Goal: Complete application form: Complete application form

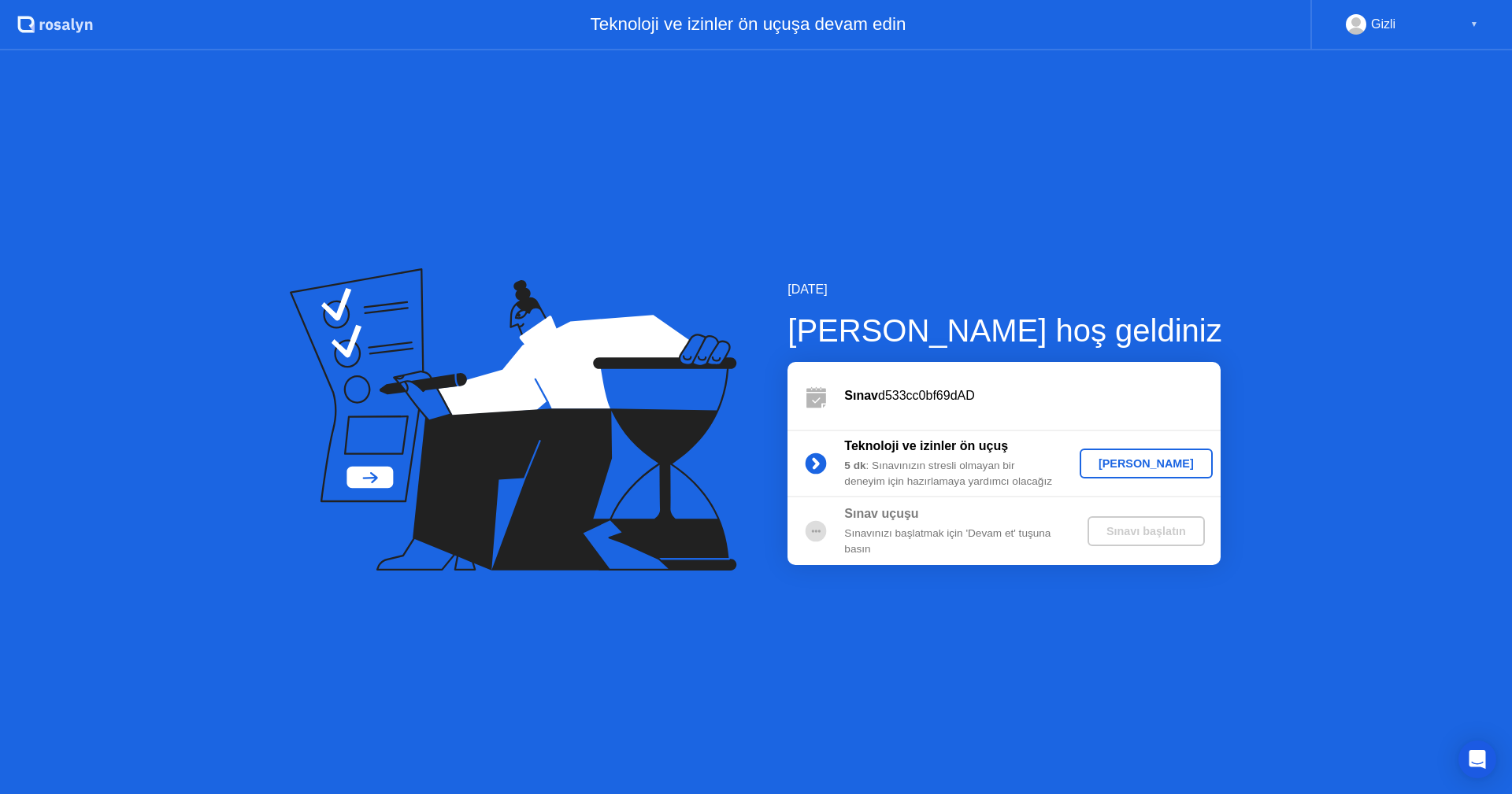
click at [1153, 468] on div "[PERSON_NAME]" at bounding box center [1146, 463] width 120 height 13
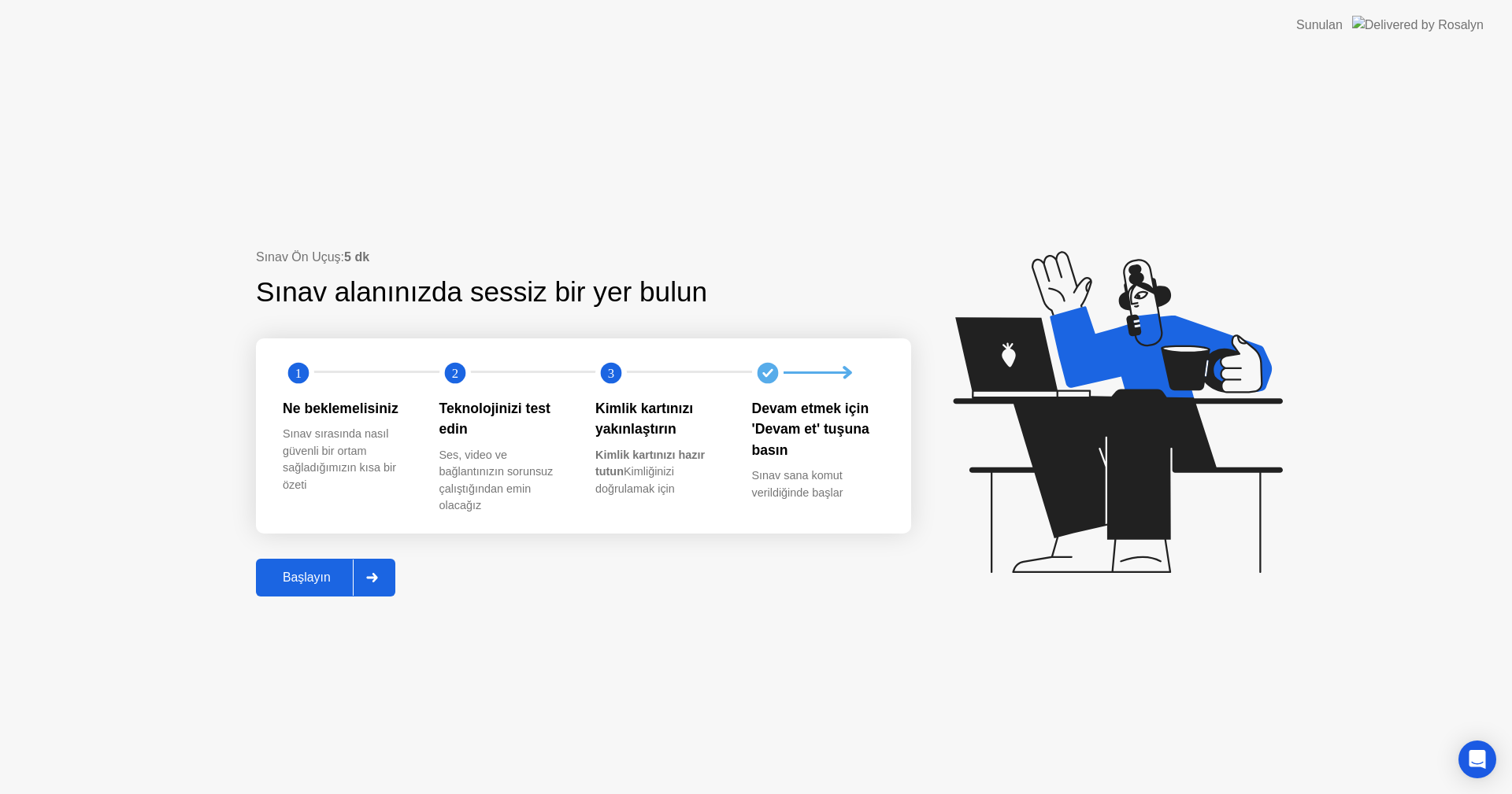
click at [280, 567] on button "Başlayın" at bounding box center [326, 578] width 140 height 38
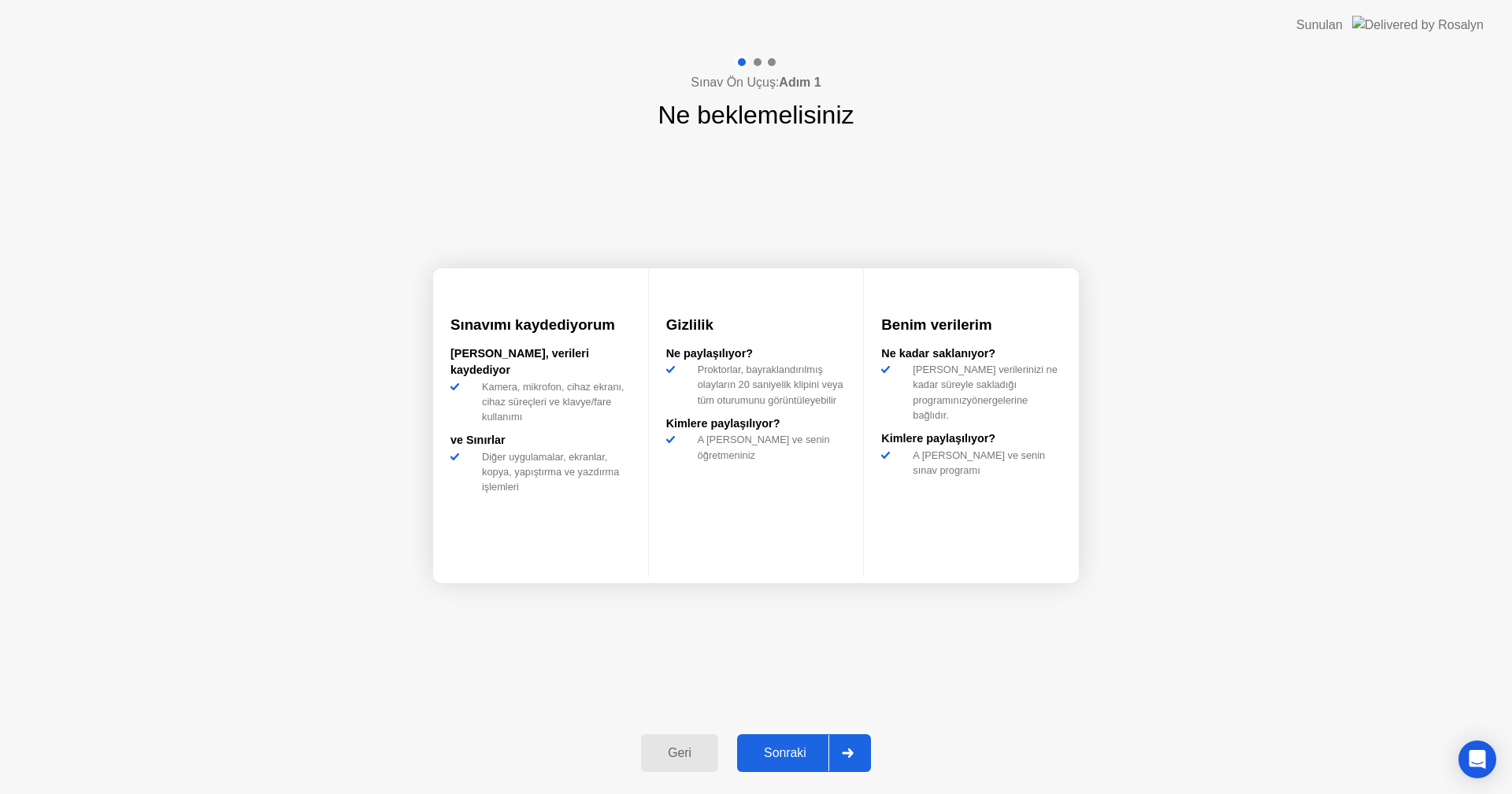
click at [786, 731] on div "Geri Sonraki" at bounding box center [756, 753] width 249 height 73
click at [786, 739] on button "Sonraki" at bounding box center [803, 753] width 134 height 38
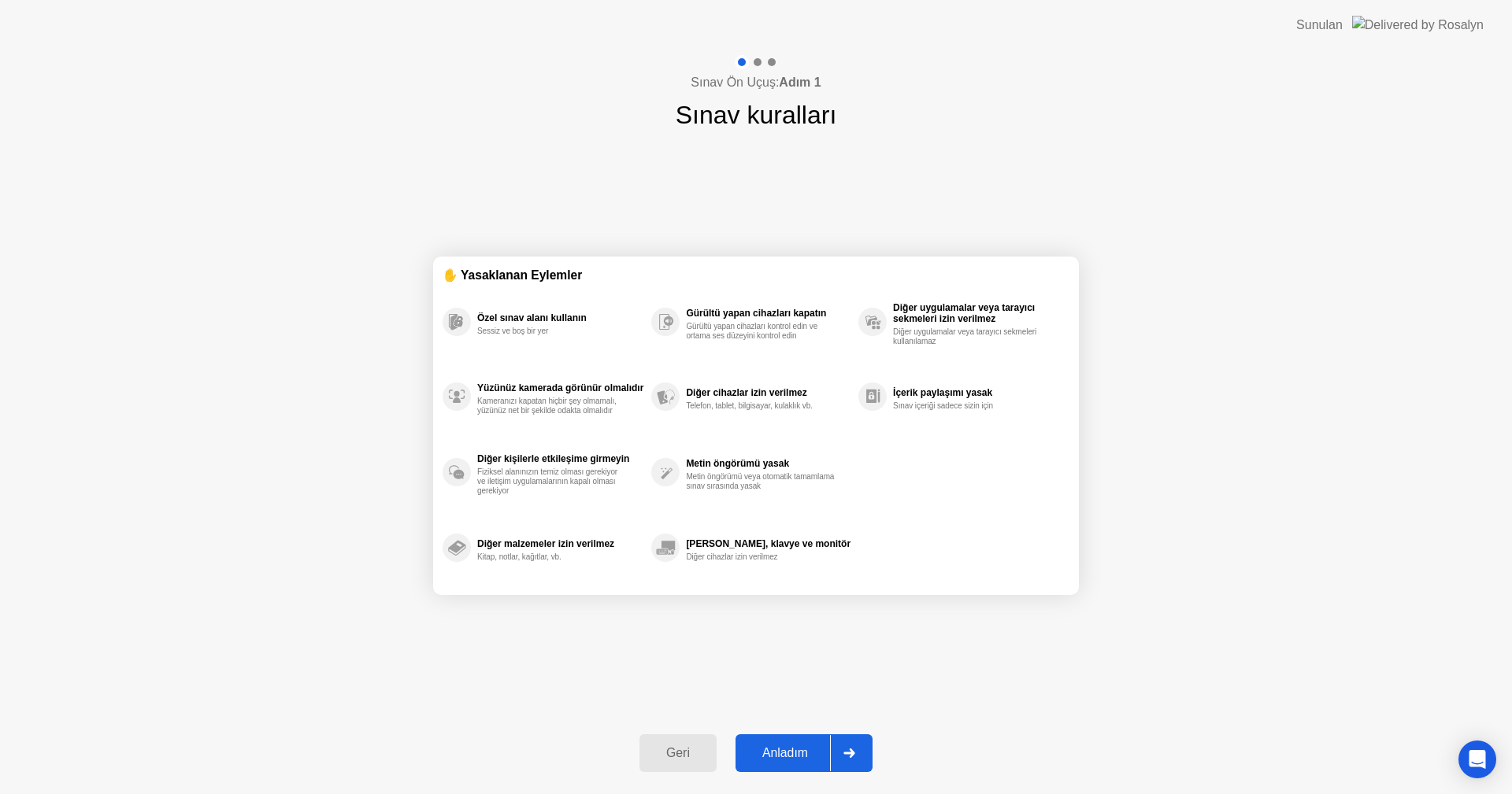
click at [782, 749] on div "Anladım" at bounding box center [785, 753] width 90 height 14
select select "**********"
select select "*******"
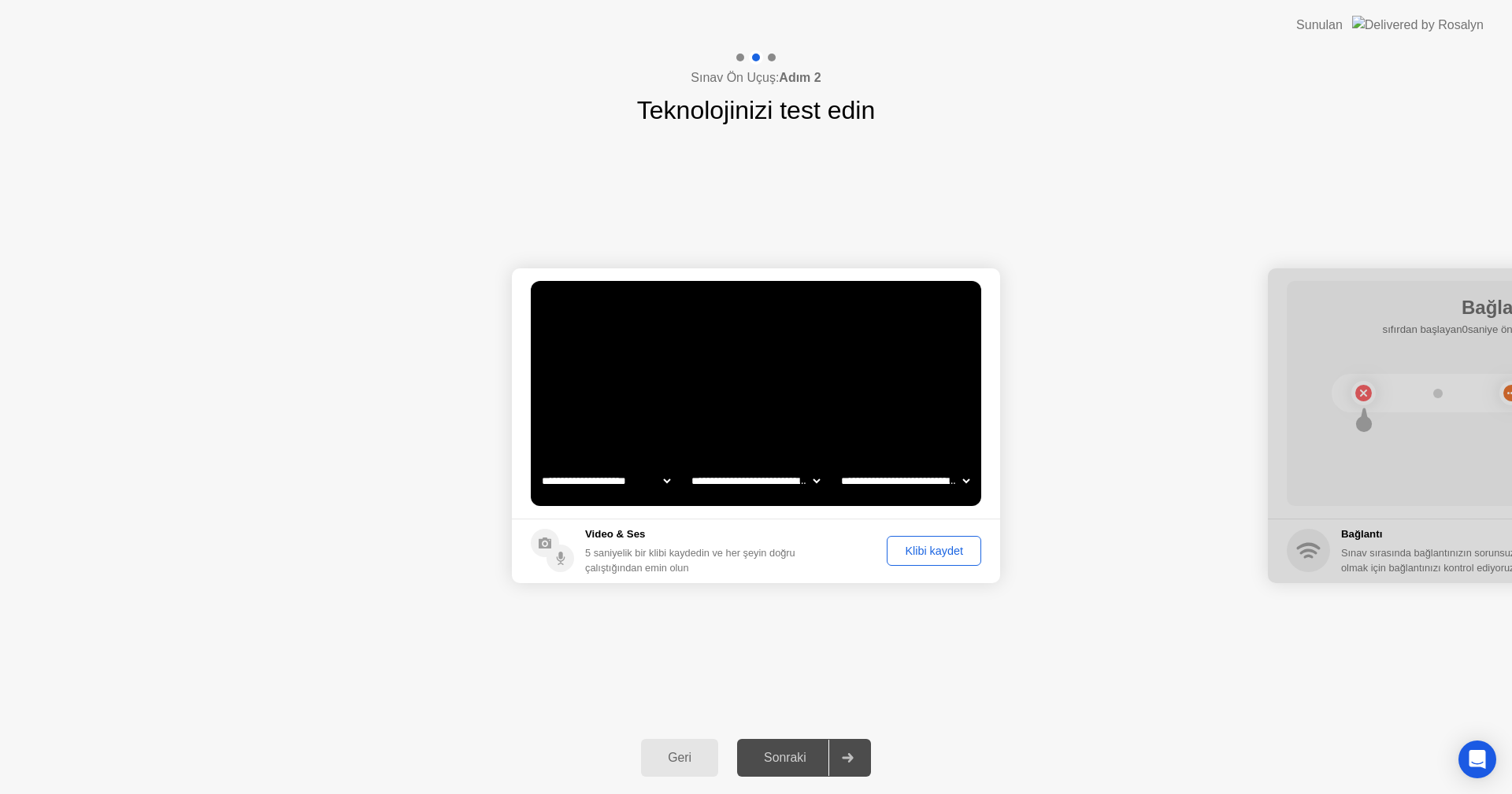
click at [933, 550] on div "Klibi kaydet" at bounding box center [934, 550] width 84 height 13
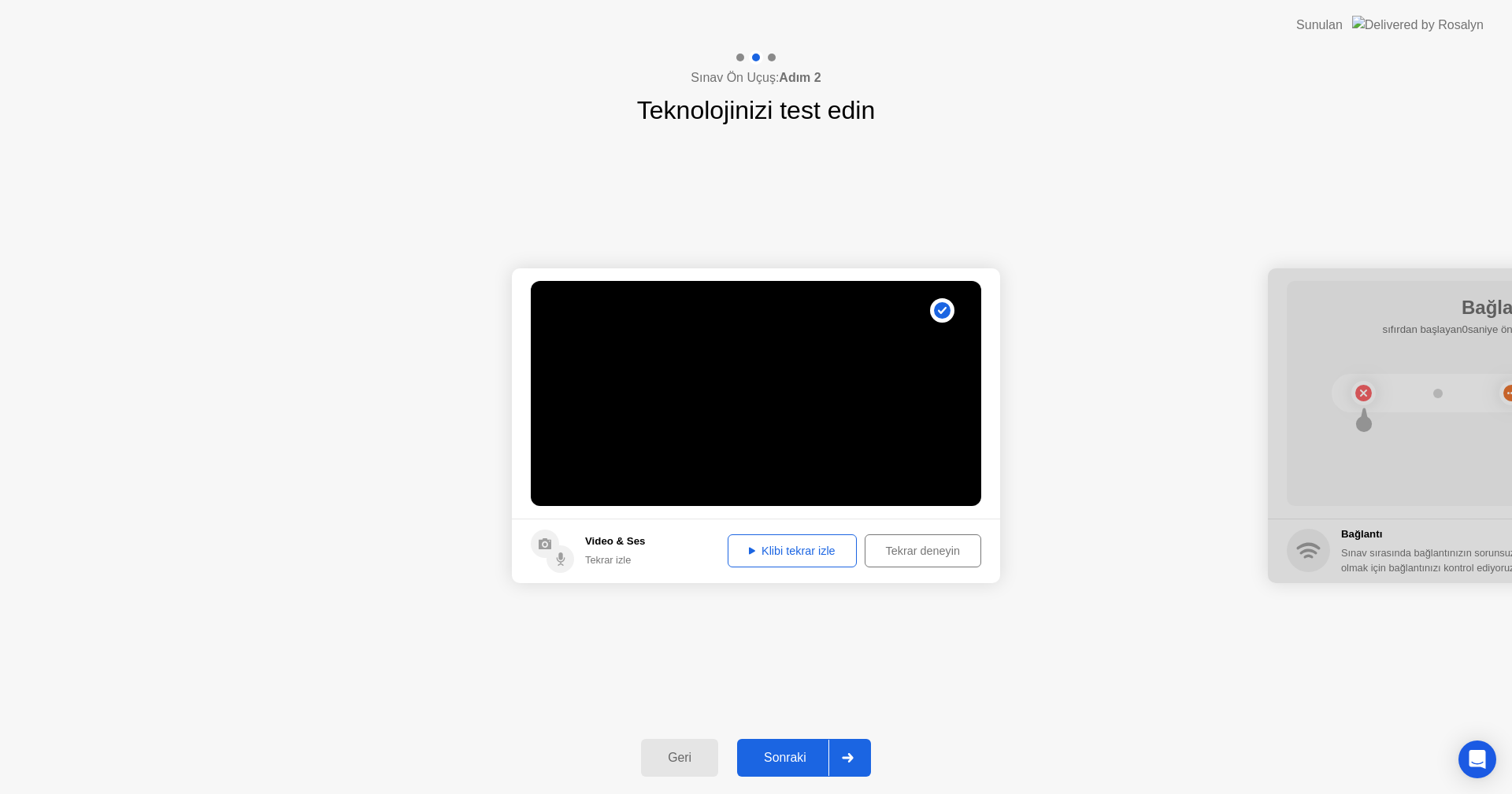
click at [789, 769] on button "Sonraki" at bounding box center [803, 758] width 134 height 38
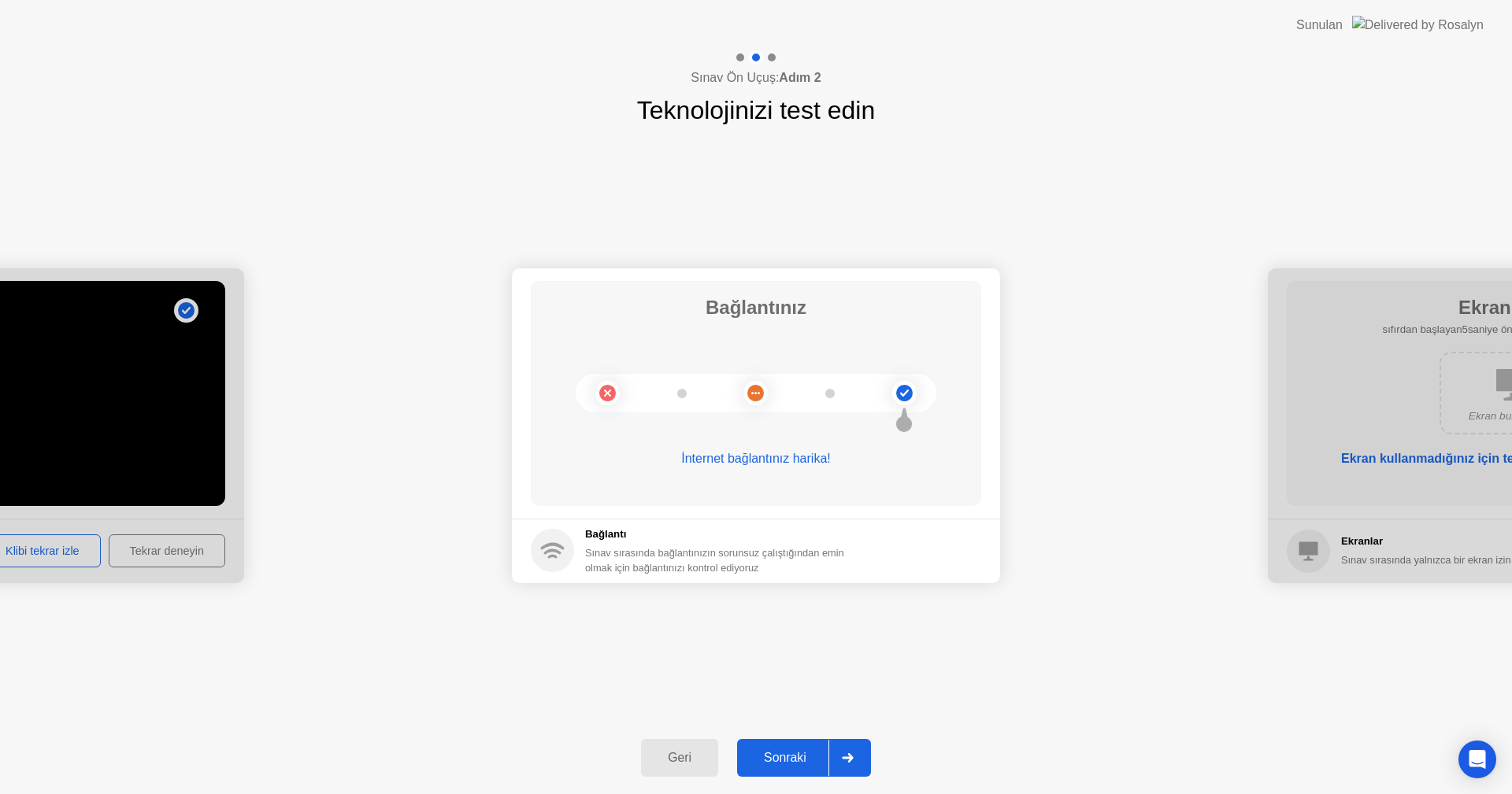
click at [796, 762] on div "Sonraki" at bounding box center [785, 758] width 86 height 14
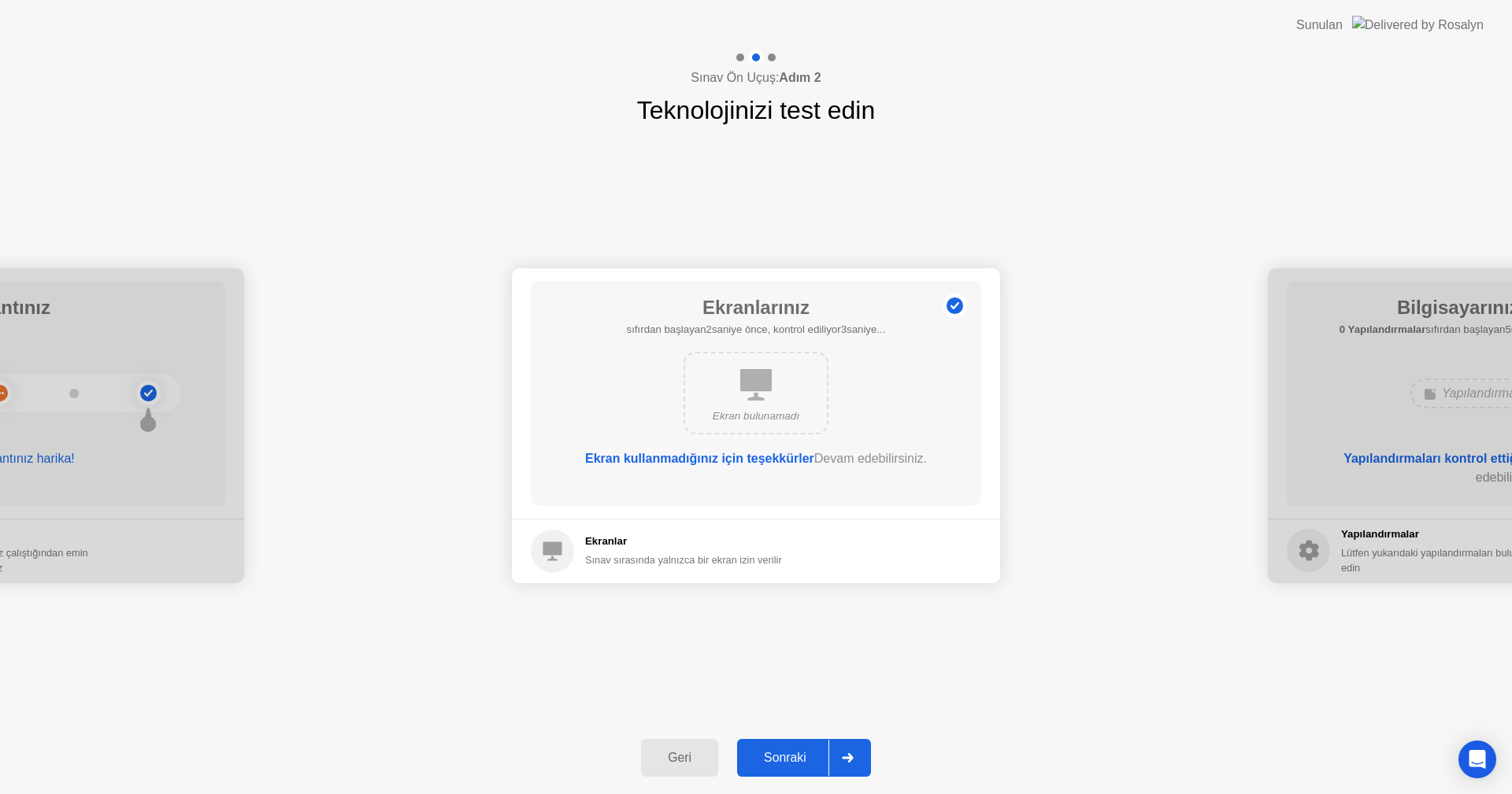
click at [796, 762] on div "Sonraki" at bounding box center [785, 758] width 86 height 14
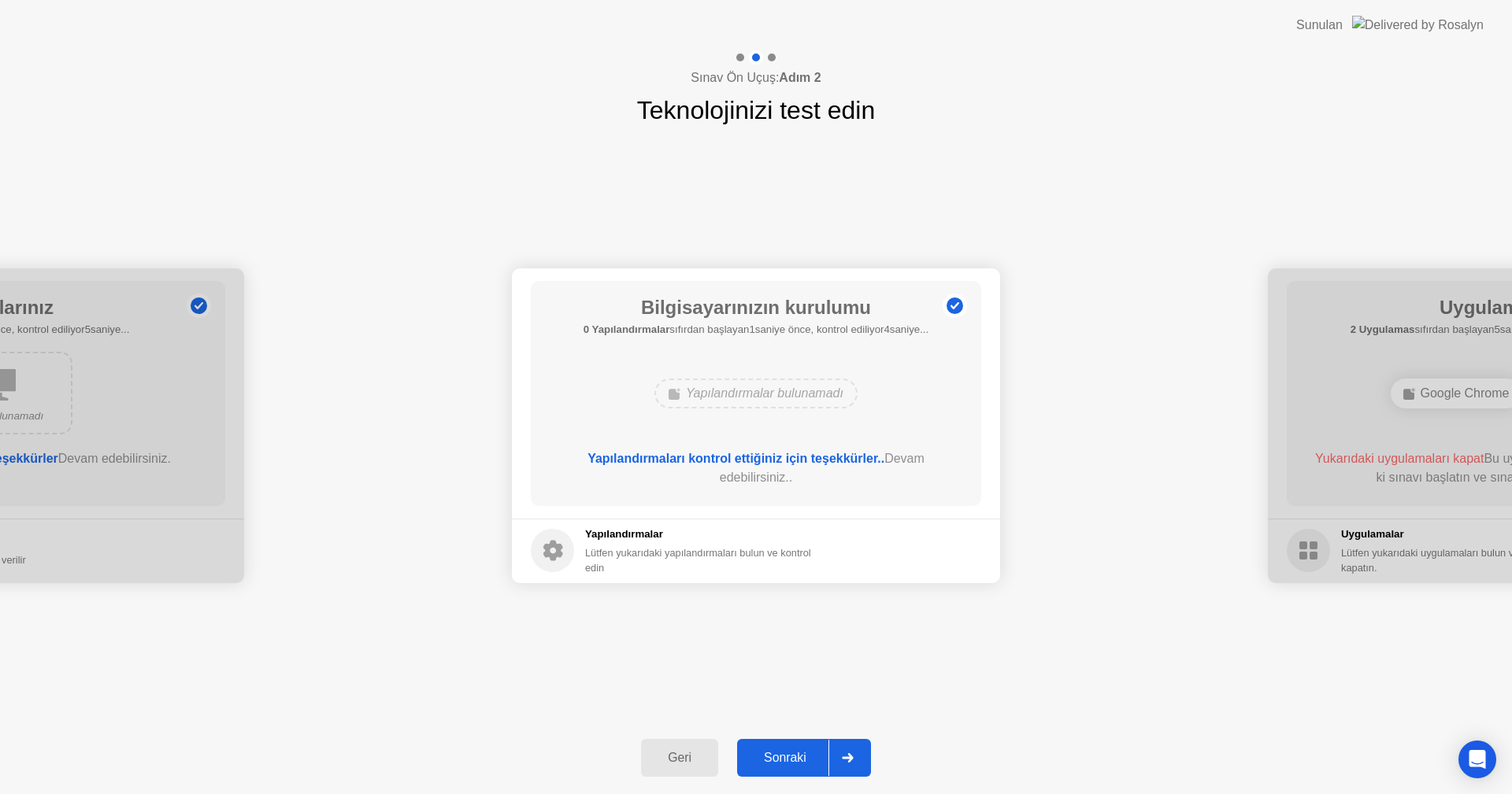
click at [796, 762] on div "Sonraki" at bounding box center [785, 758] width 86 height 14
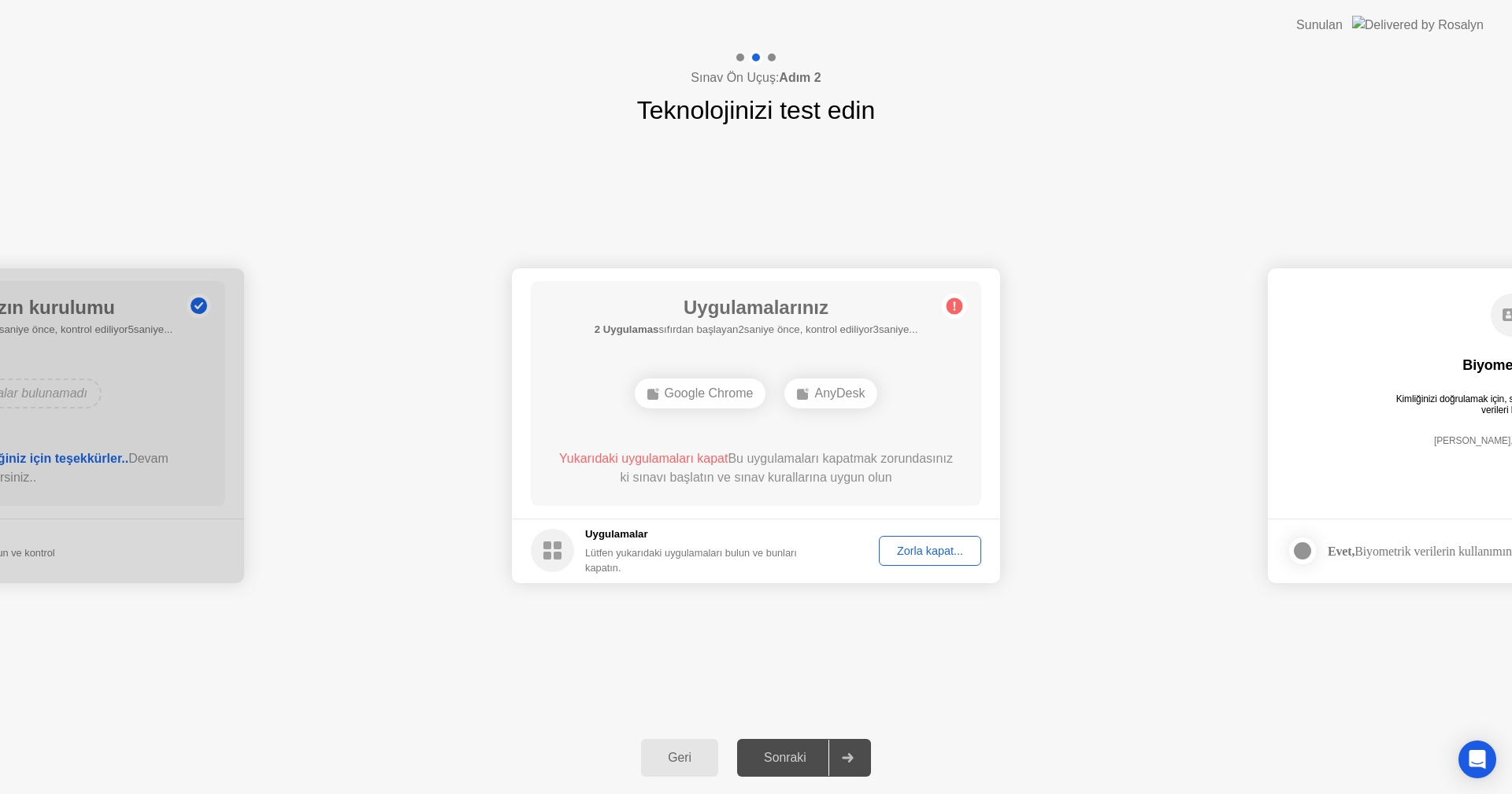
click at [954, 552] on div "Zorla kapat..." at bounding box center [930, 550] width 91 height 13
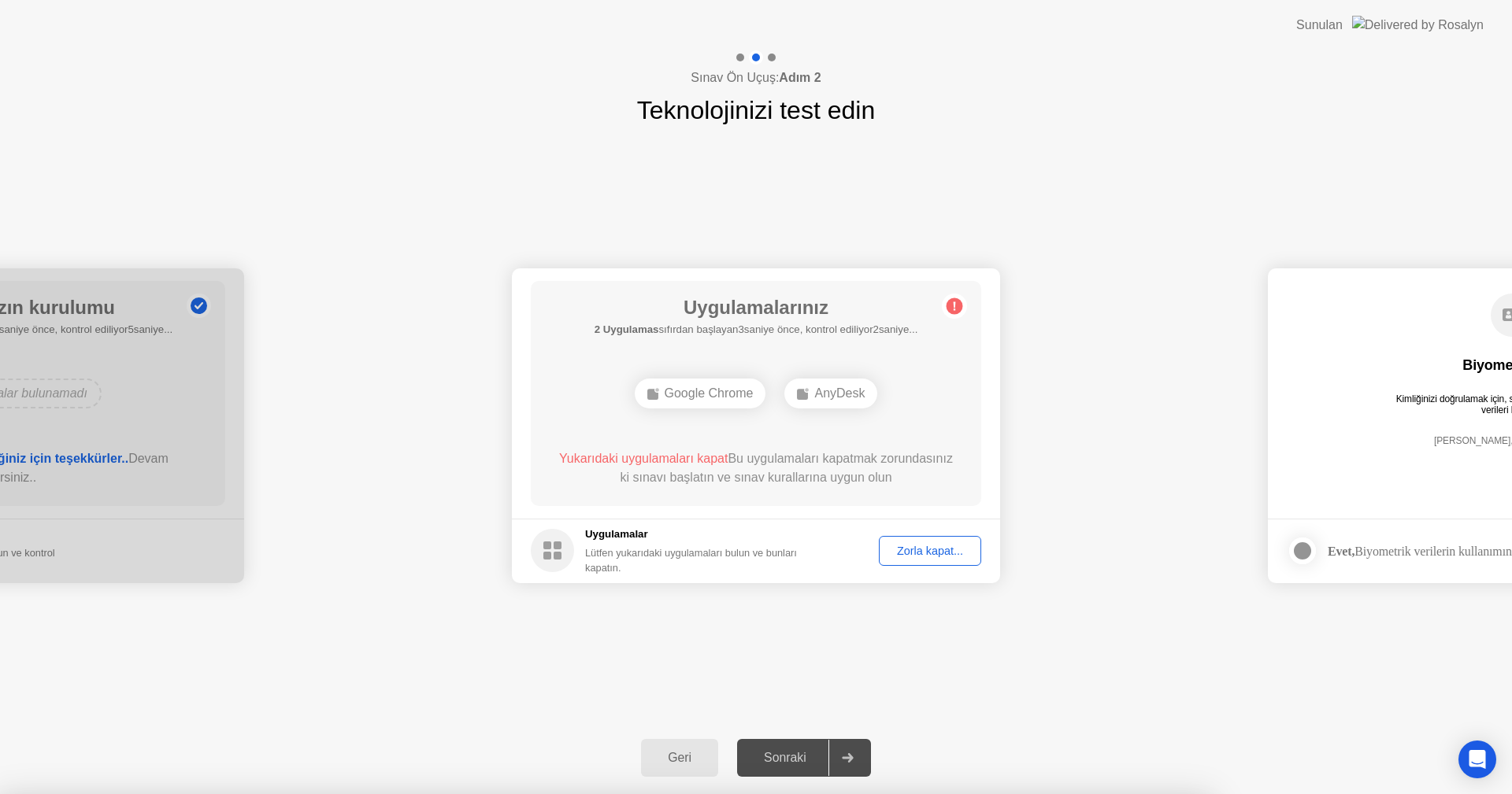
drag, startPoint x: 842, startPoint y: 484, endPoint x: 655, endPoint y: 479, distance: 187.1
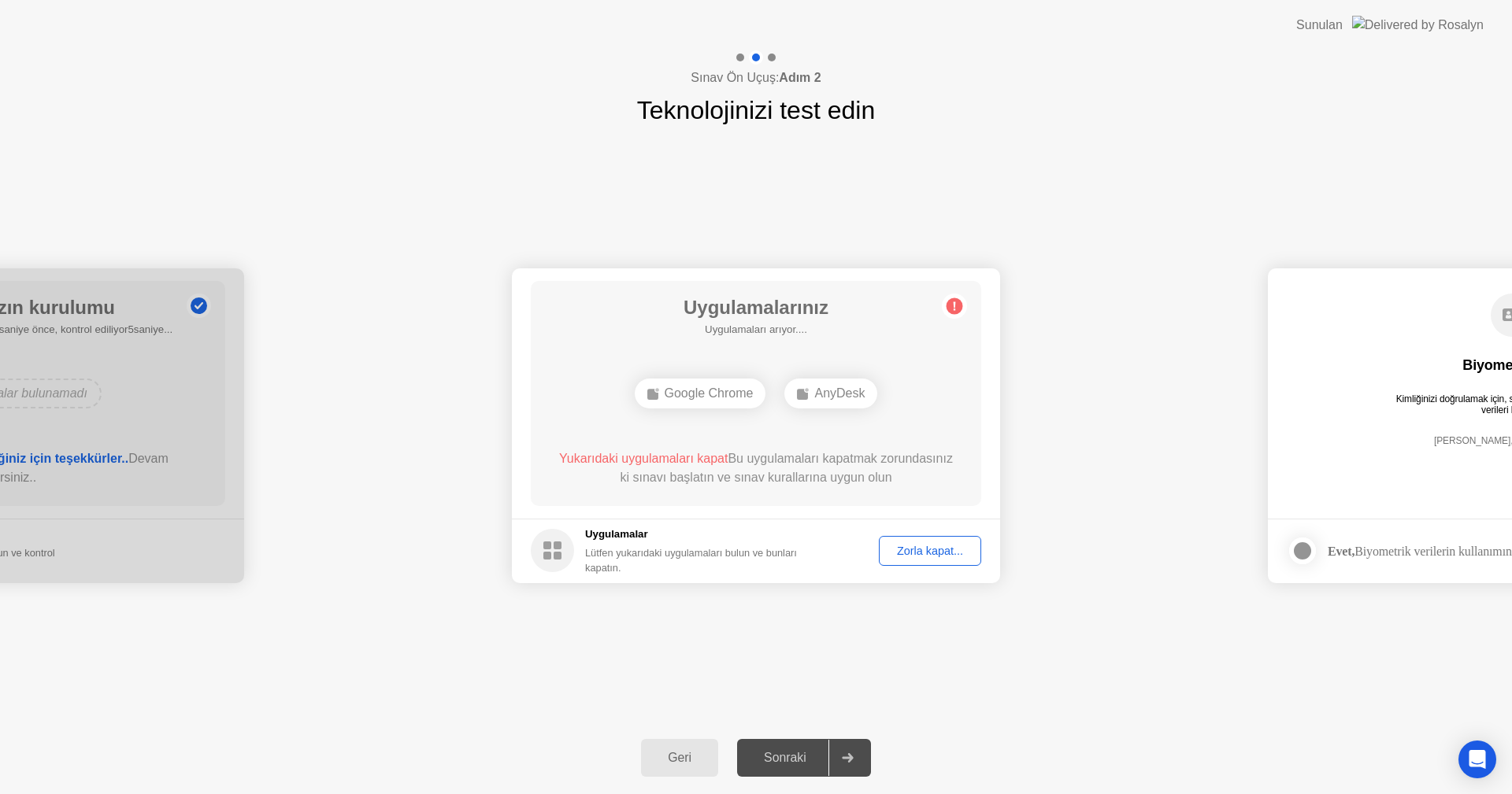
click at [912, 545] on div "Zorla kapat..." at bounding box center [930, 550] width 91 height 13
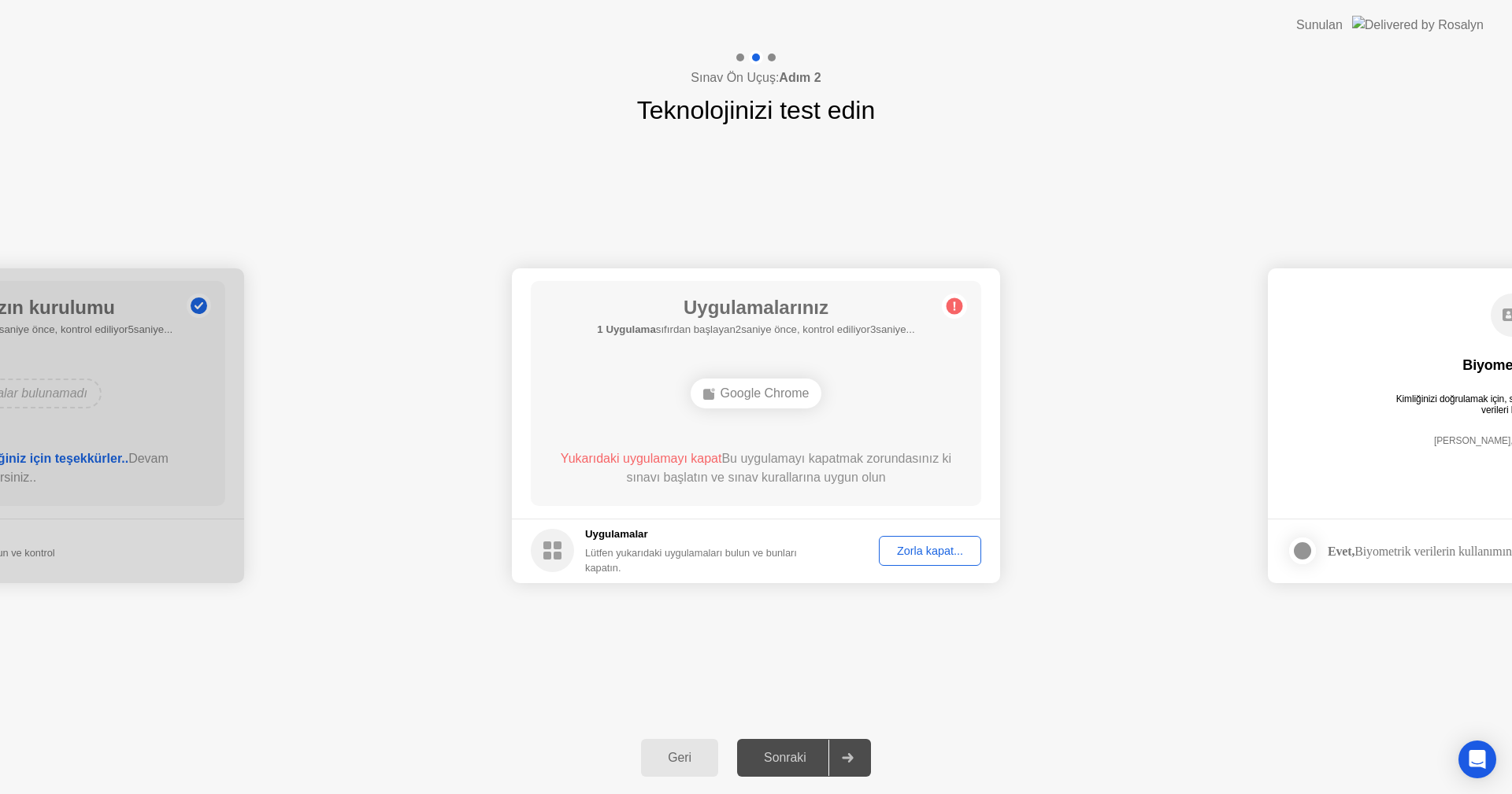
click at [908, 545] on div "Zorla kapat..." at bounding box center [930, 550] width 91 height 13
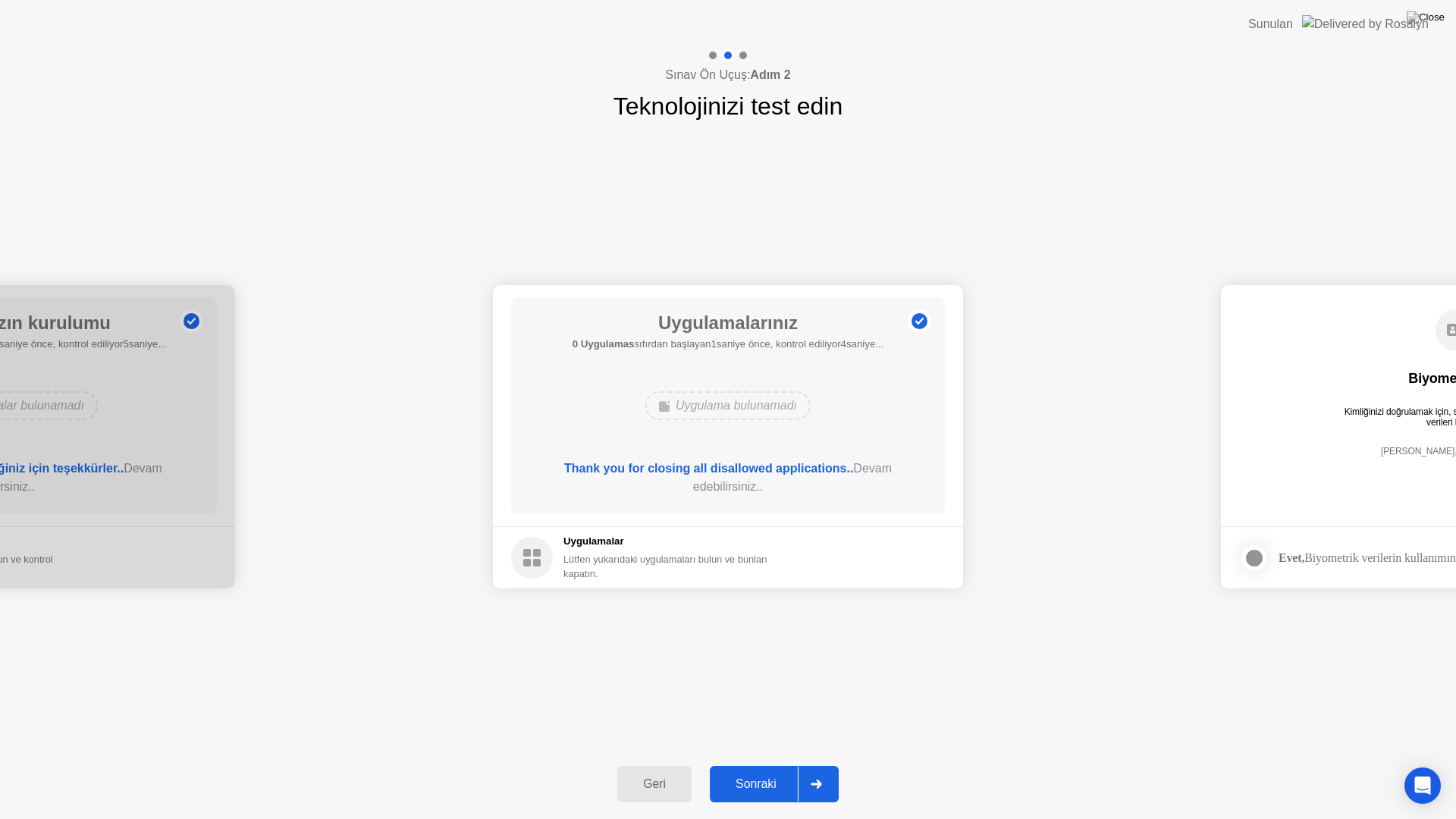
click at [770, 764] on div "Sonraki" at bounding box center [756, 783] width 83 height 14
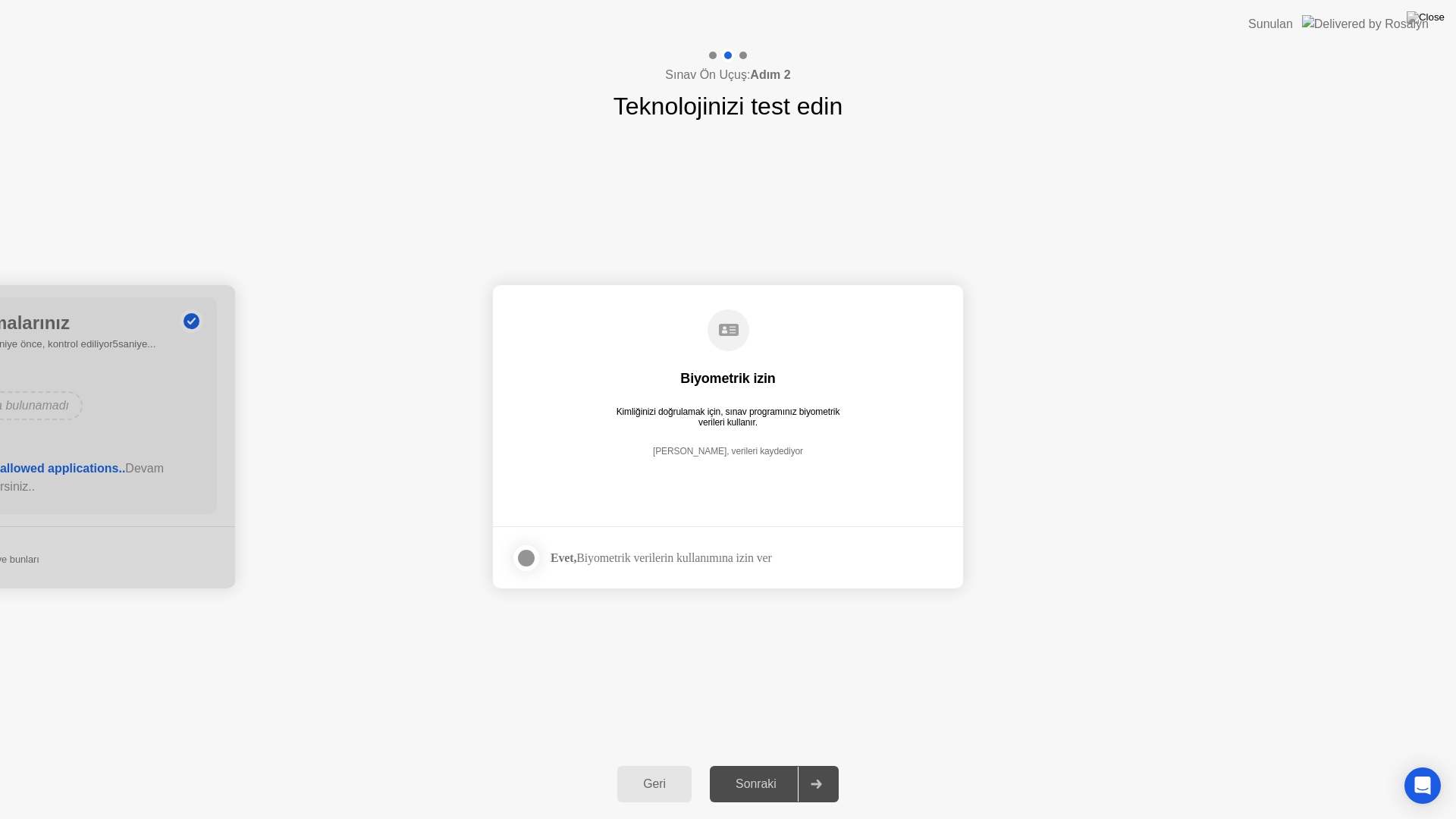
click at [543, 562] on label at bounding box center [531, 558] width 39 height 30
click at [784, 764] on div "Sonraki" at bounding box center [756, 783] width 83 height 14
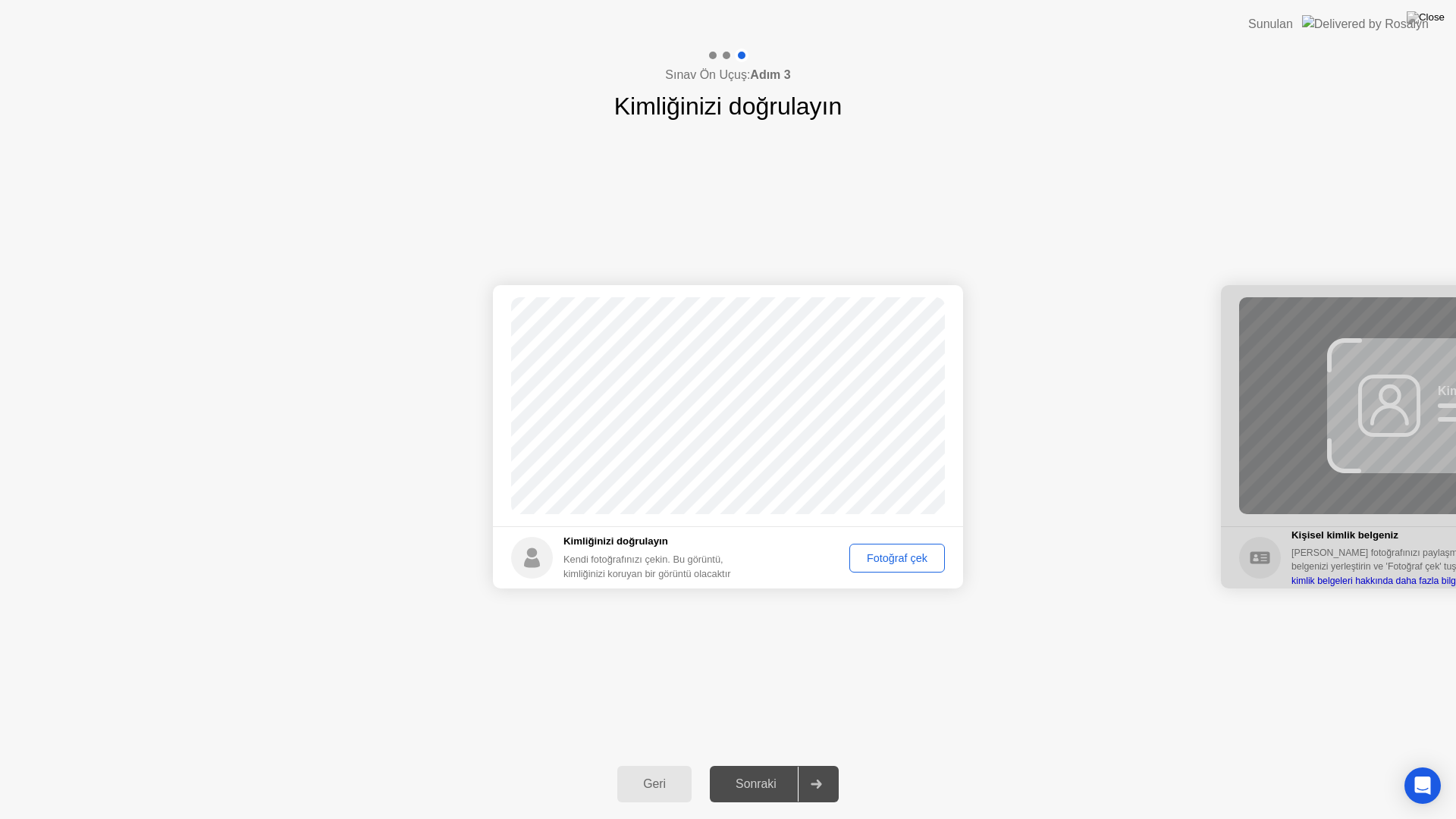
click at [893, 560] on div "Fotoğraf çek" at bounding box center [897, 558] width 85 height 12
click at [749, 764] on div "Sonraki" at bounding box center [756, 783] width 83 height 14
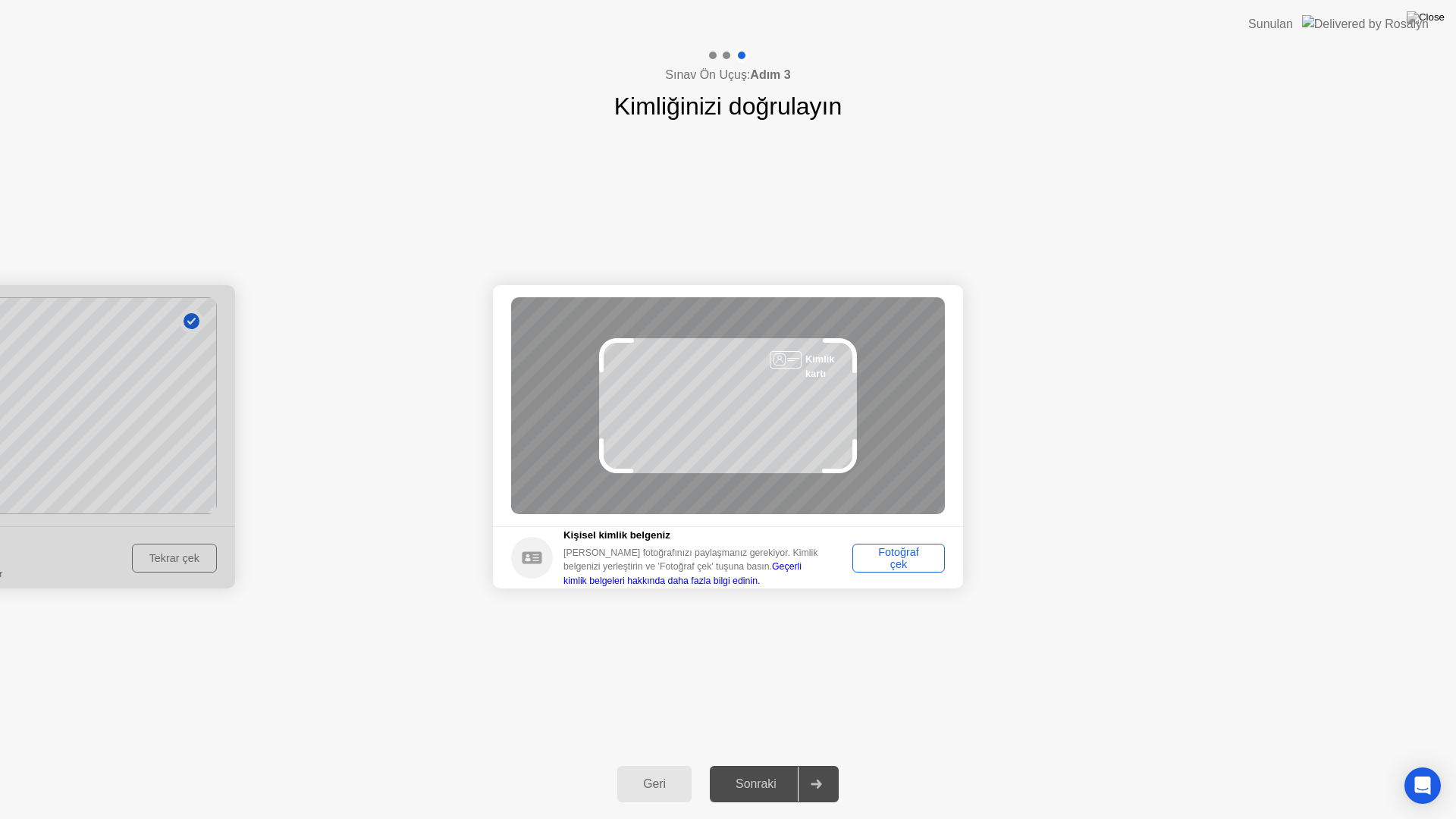
click at [892, 567] on div "Fotoğraf çek" at bounding box center [898, 558] width 82 height 24
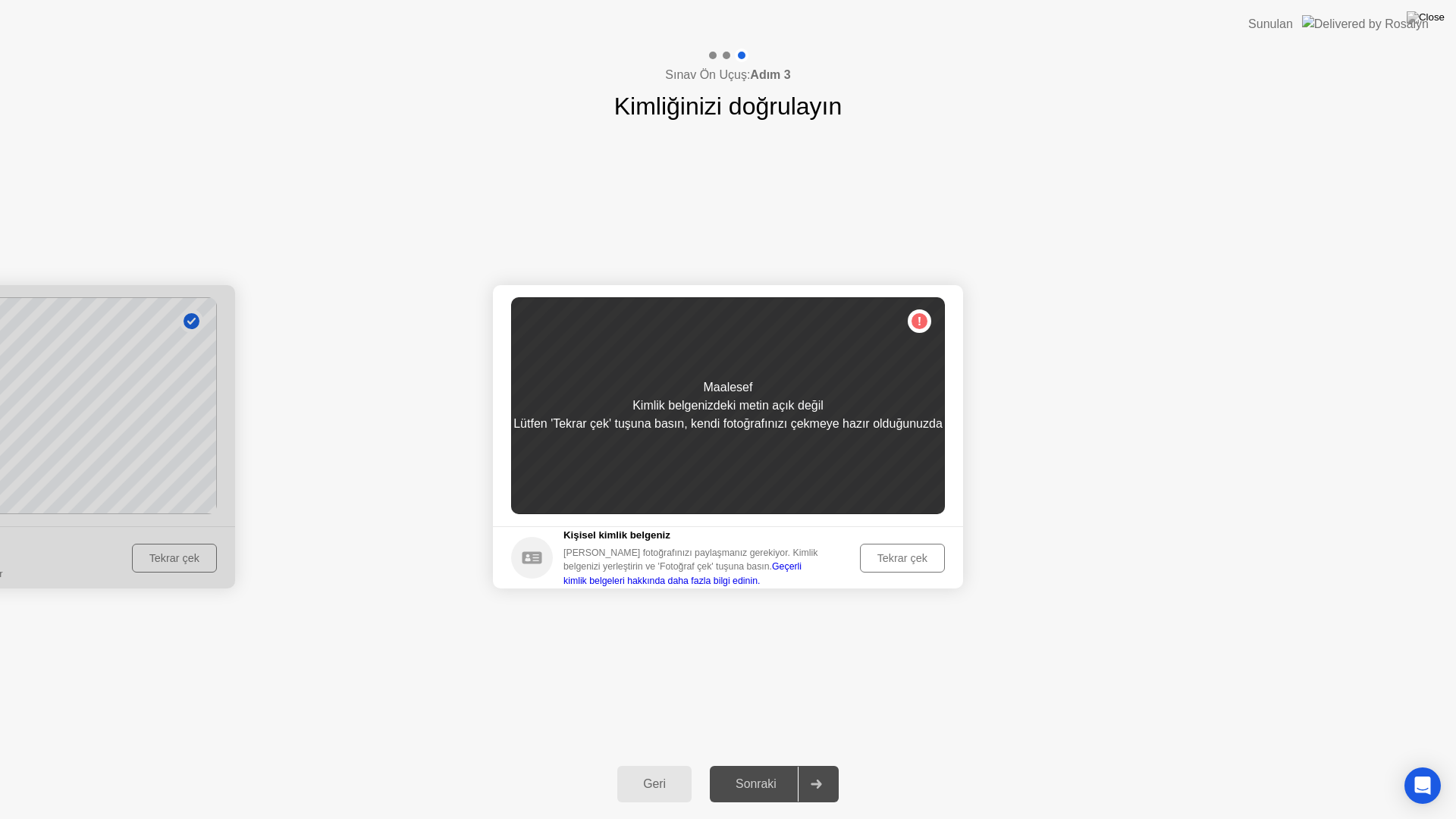
click at [892, 564] on div "Tekrar çek" at bounding box center [901, 558] width 74 height 12
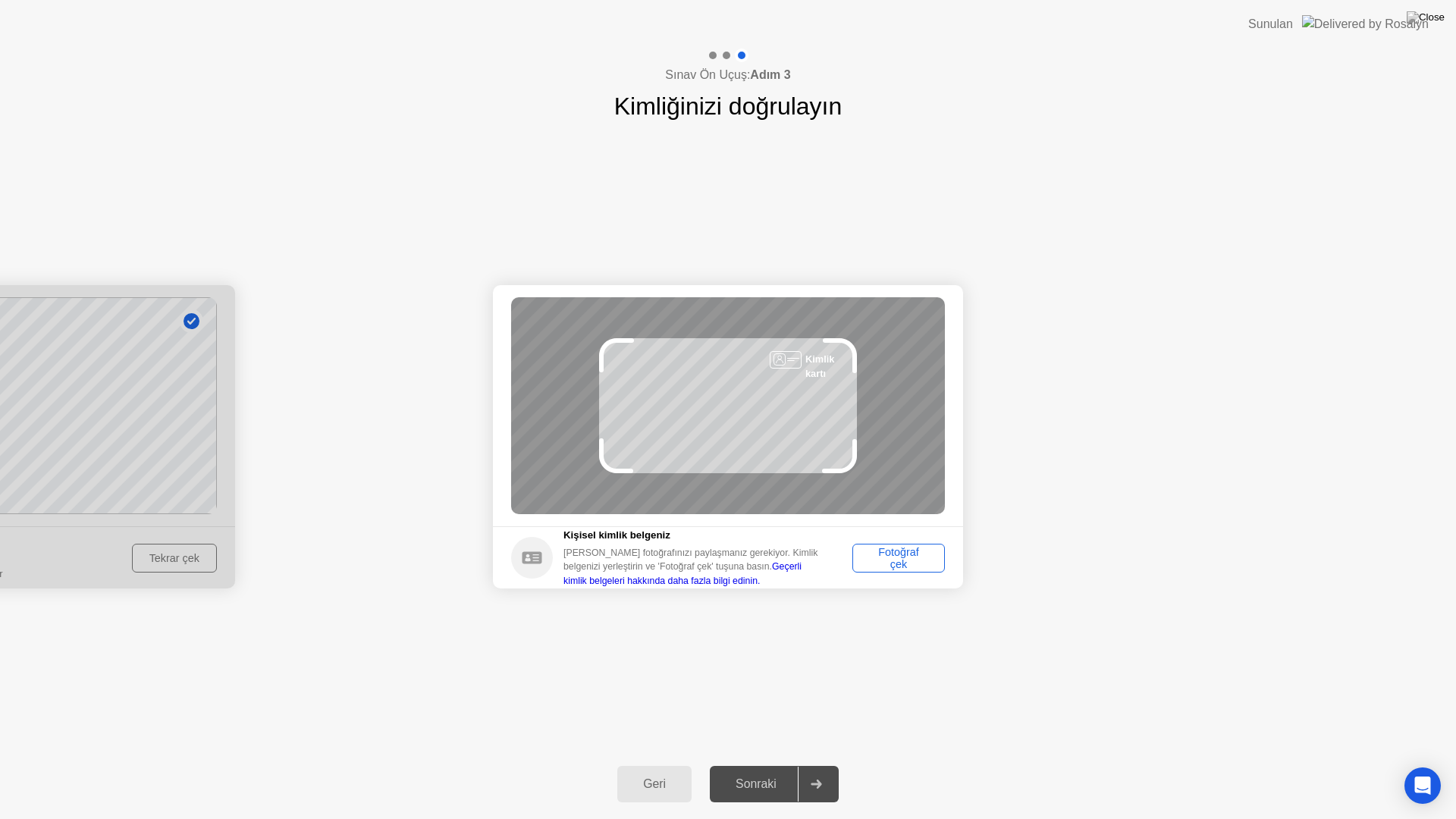
click at [892, 565] on div "Fotoğraf çek" at bounding box center [898, 558] width 82 height 24
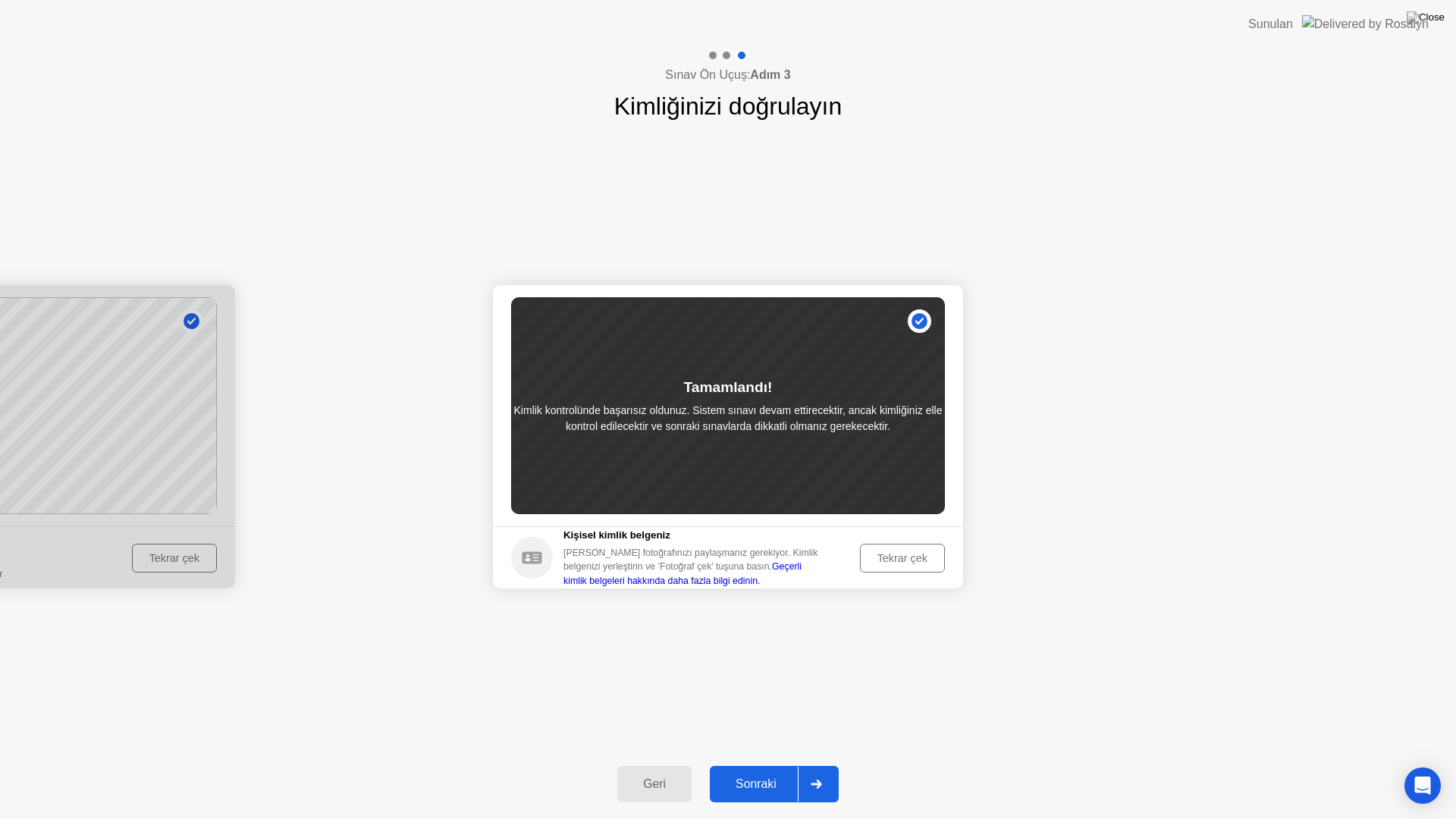
click at [759, 764] on div "Sonraki" at bounding box center [756, 783] width 83 height 14
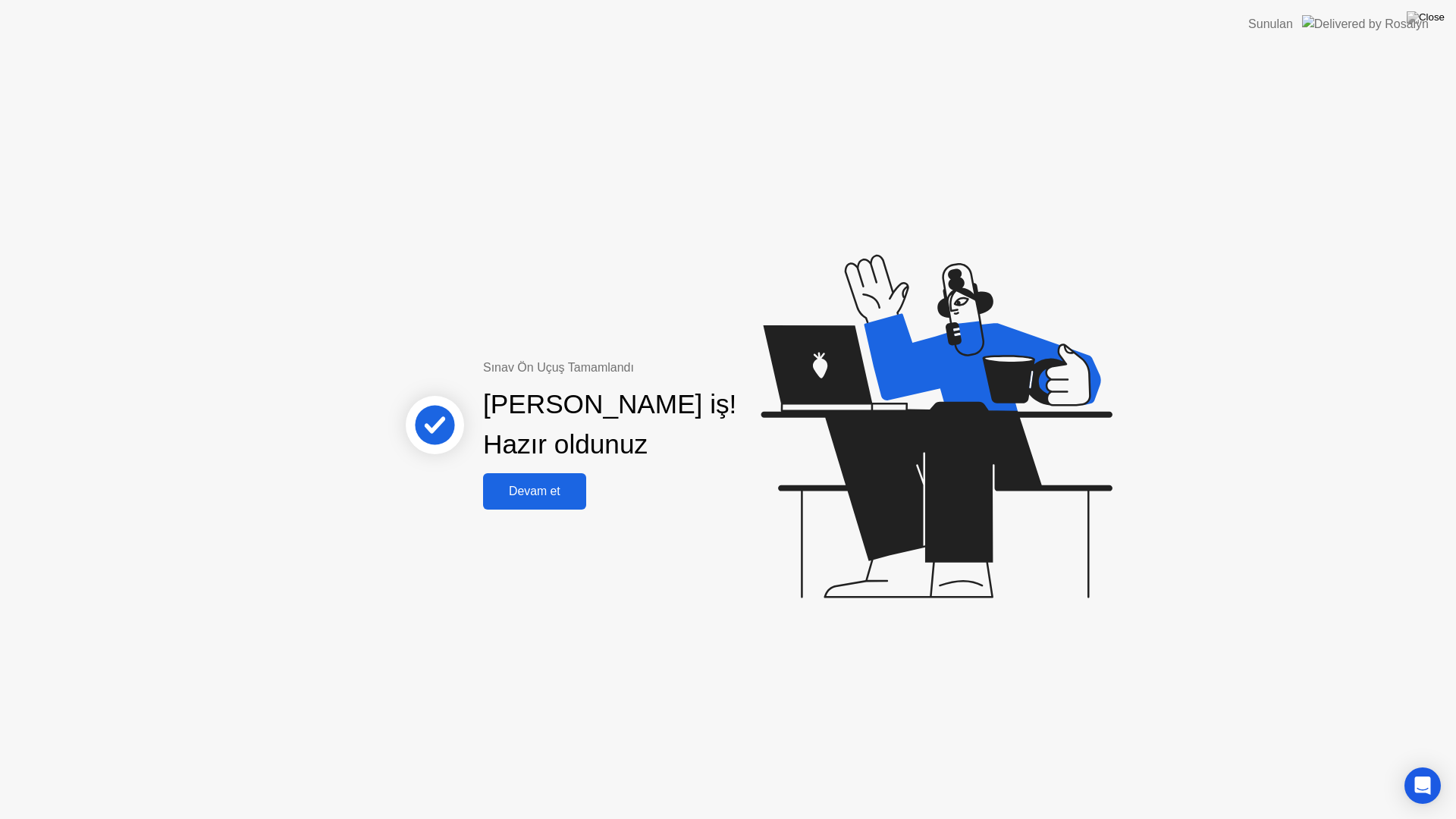
click at [544, 498] on div "Devam et" at bounding box center [534, 491] width 94 height 14
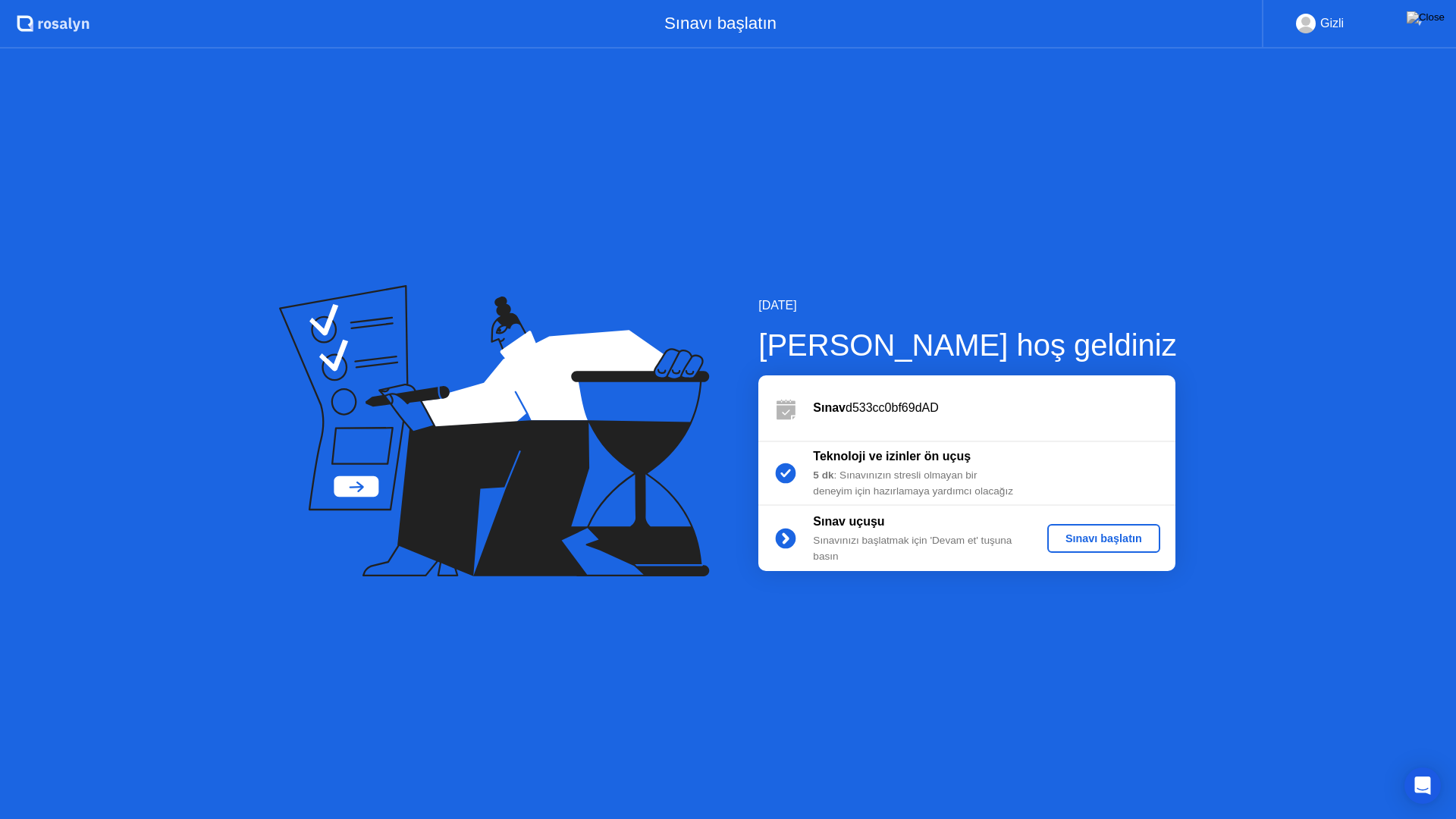
click at [1072, 537] on div "Sınavı başlatın" at bounding box center [1103, 538] width 101 height 12
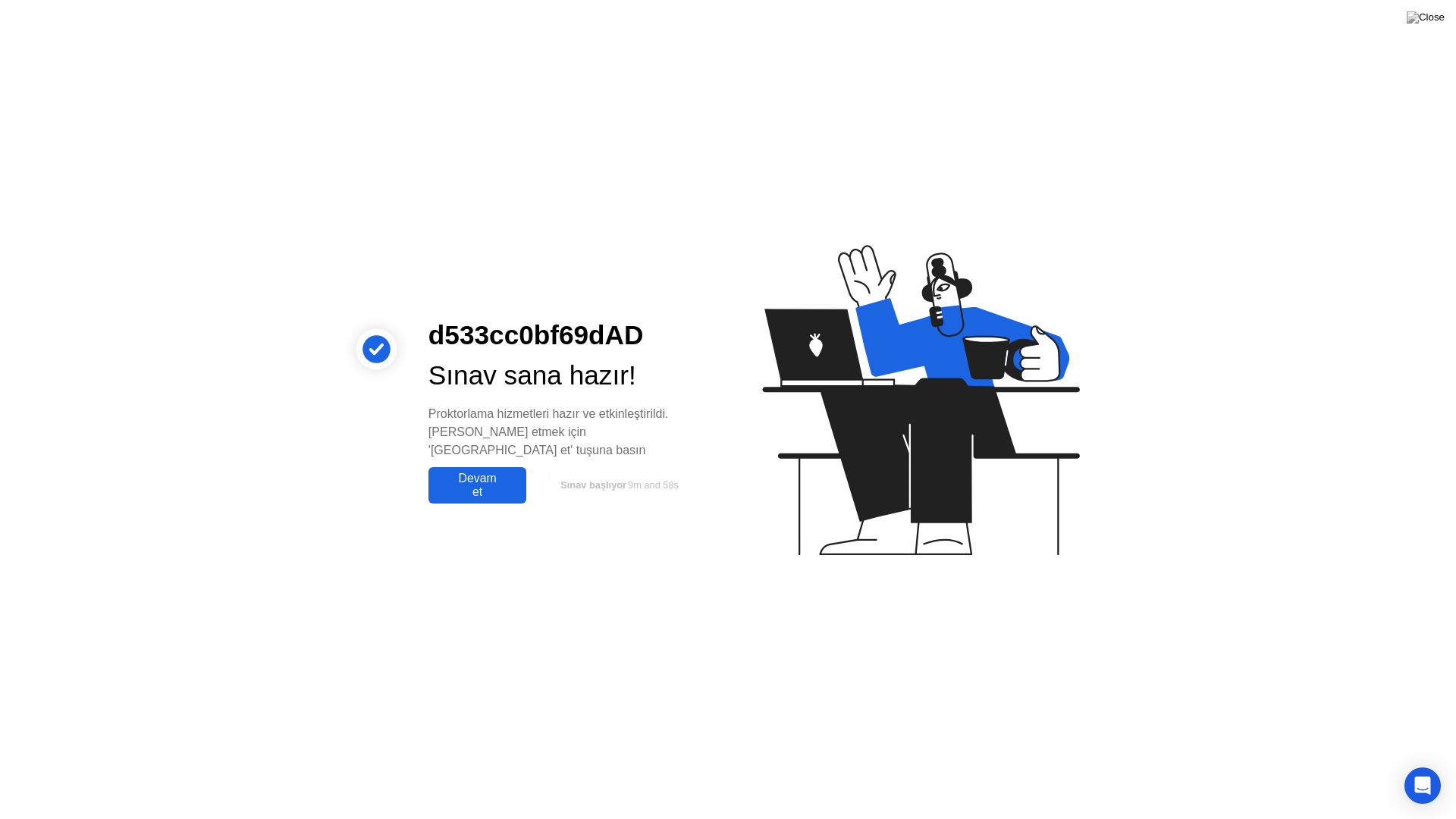
click at [493, 480] on div "Devam et" at bounding box center [477, 485] width 89 height 28
